Goal: Transaction & Acquisition: Obtain resource

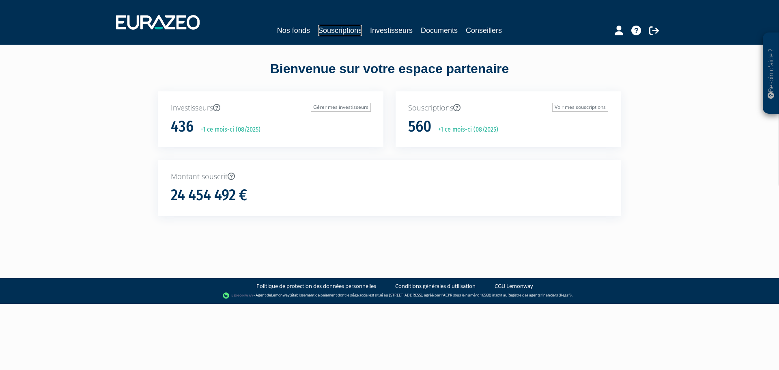
click at [334, 30] on link "Souscriptions" at bounding box center [340, 30] width 44 height 11
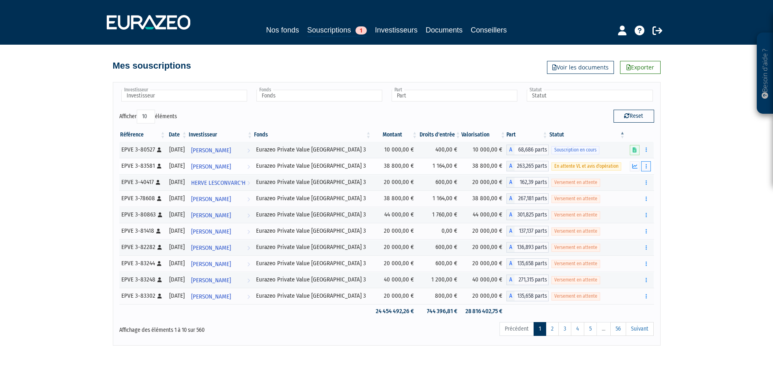
click at [644, 167] on button "button" at bounding box center [646, 166] width 10 height 10
click at [647, 165] on button "button" at bounding box center [646, 166] width 10 height 10
click at [637, 178] on link "Documents" at bounding box center [628, 180] width 41 height 13
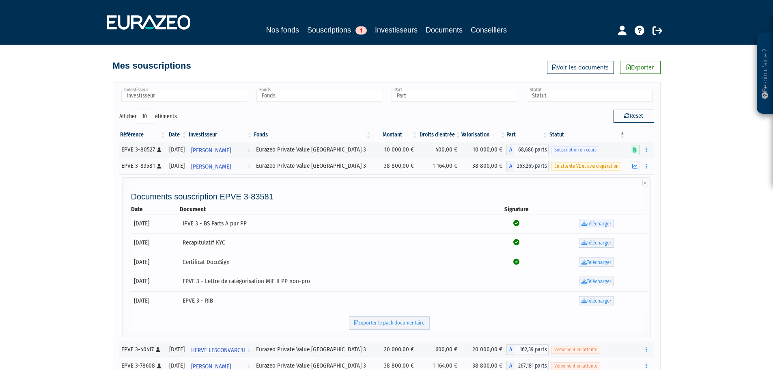
click at [591, 220] on link "Télécharger" at bounding box center [596, 224] width 35 height 10
